Goal: Navigation & Orientation: Find specific page/section

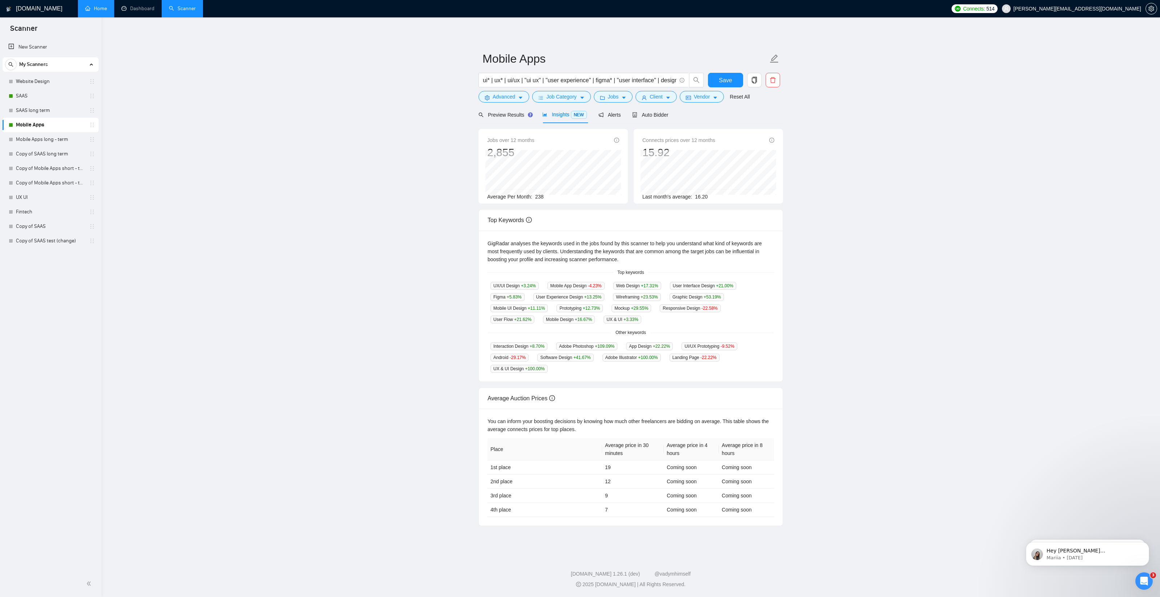
click at [98, 5] on link "Home" at bounding box center [96, 8] width 22 height 6
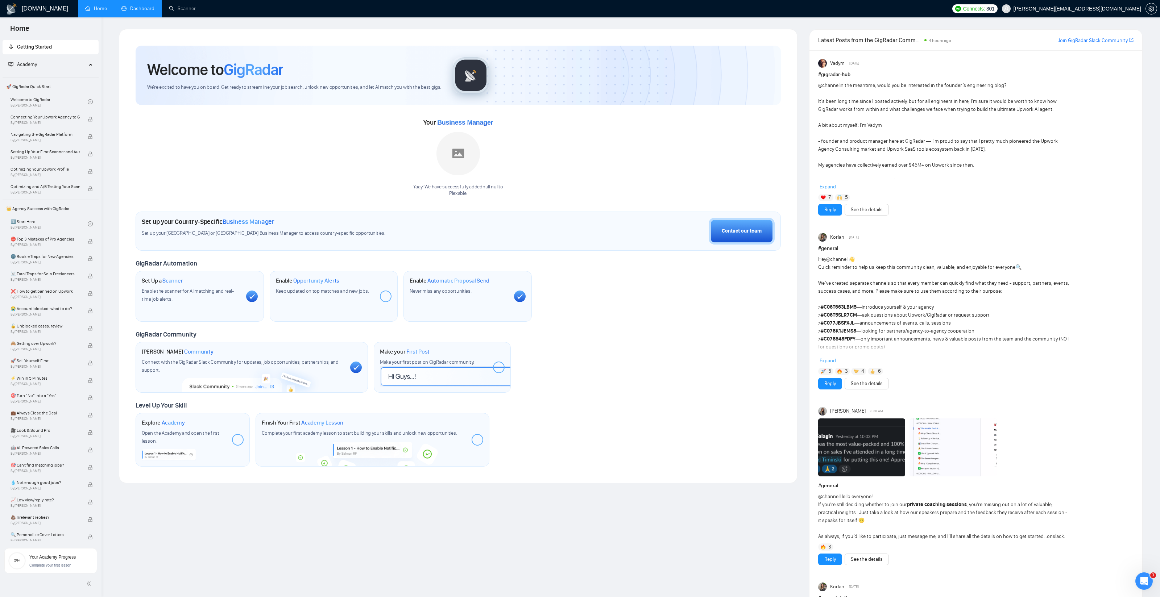
click at [137, 7] on link "Dashboard" at bounding box center [137, 8] width 33 height 6
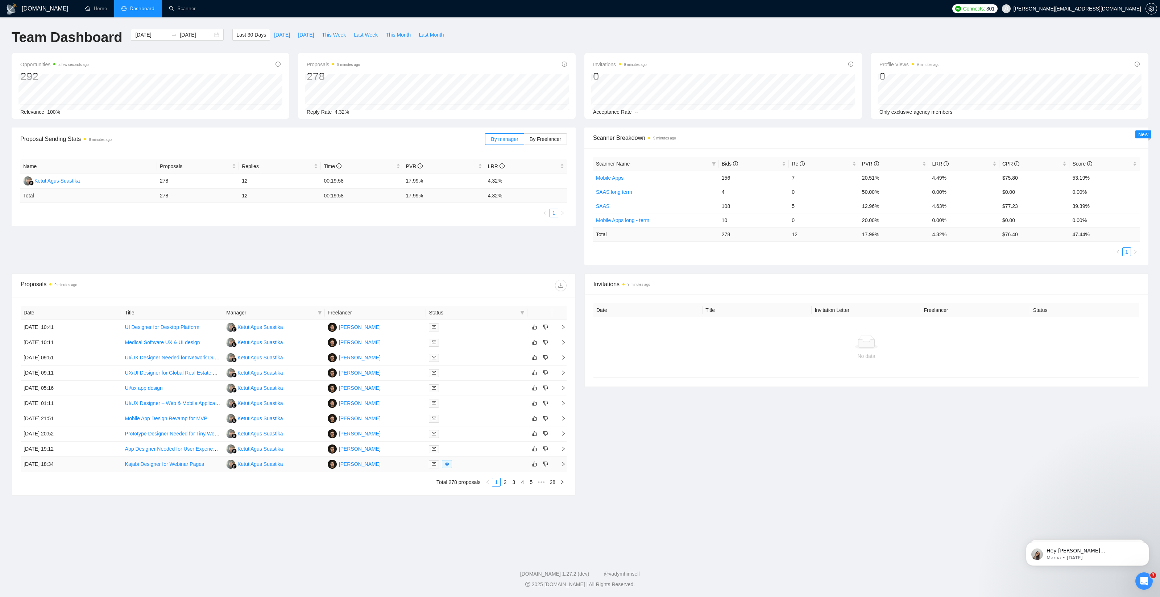
click at [473, 463] on div at bounding box center [477, 464] width 96 height 8
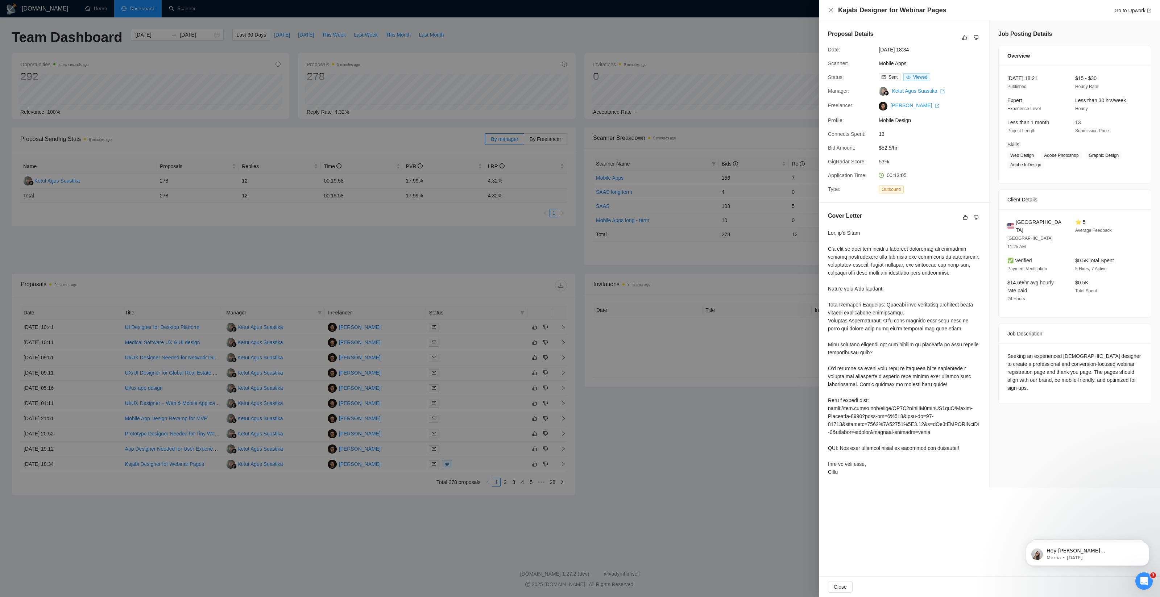
click at [697, 426] on div at bounding box center [580, 298] width 1160 height 597
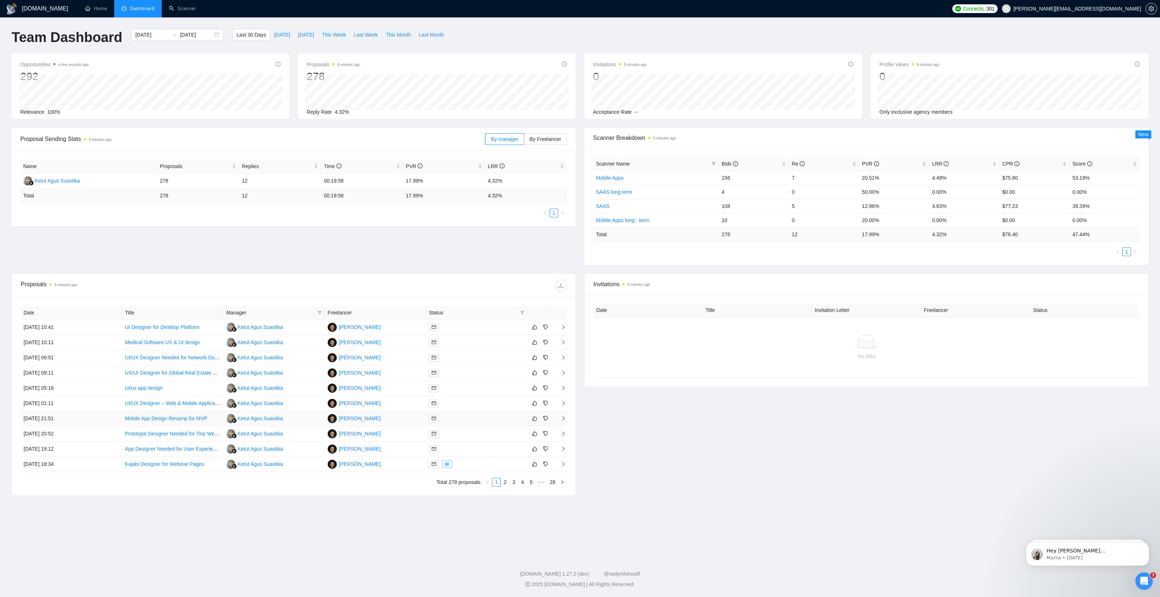
click at [391, 422] on td "[PERSON_NAME]" at bounding box center [376, 418] width 102 height 15
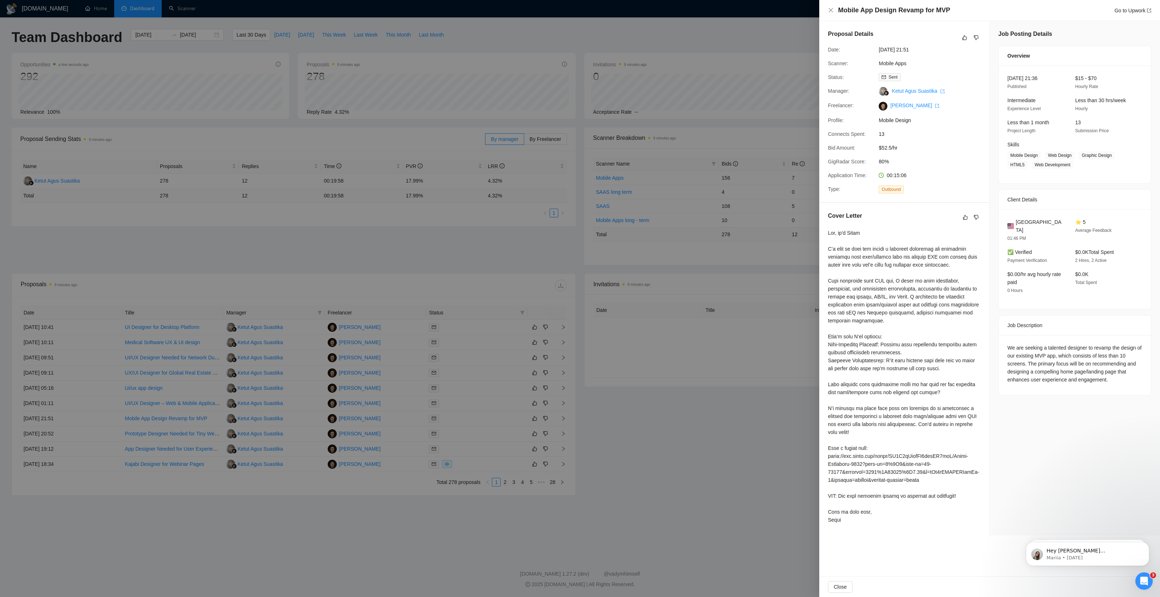
click at [732, 388] on div at bounding box center [580, 298] width 1160 height 597
